Goal: Browse casually: Explore the website without a specific task or goal

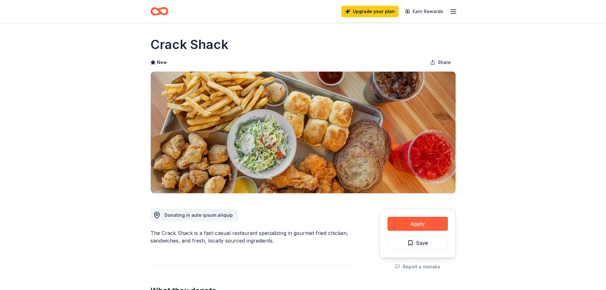
click at [159, 15] on icon "Home" at bounding box center [159, 11] width 18 height 15
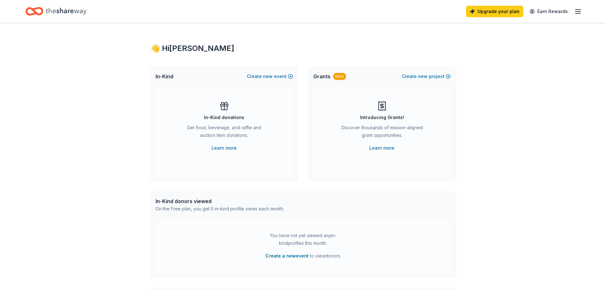
click at [249, 117] on div "In-Kind donations Get food, beverage, and raffle and auction item donations. Le…" at bounding box center [224, 126] width 112 height 51
click at [578, 13] on icon "button" at bounding box center [578, 12] width 8 height 8
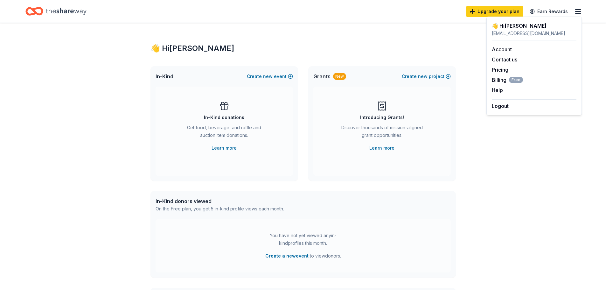
click at [61, 13] on icon "Home" at bounding box center [66, 11] width 41 height 13
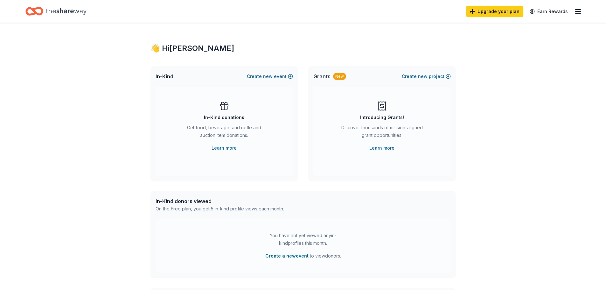
click at [63, 10] on icon "Home" at bounding box center [66, 11] width 41 height 13
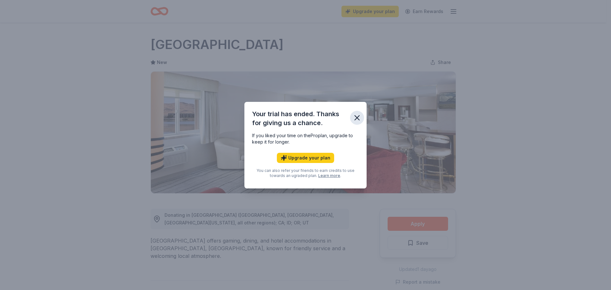
click at [354, 120] on icon "button" at bounding box center [356, 117] width 9 height 9
